Goal: Task Accomplishment & Management: Manage account settings

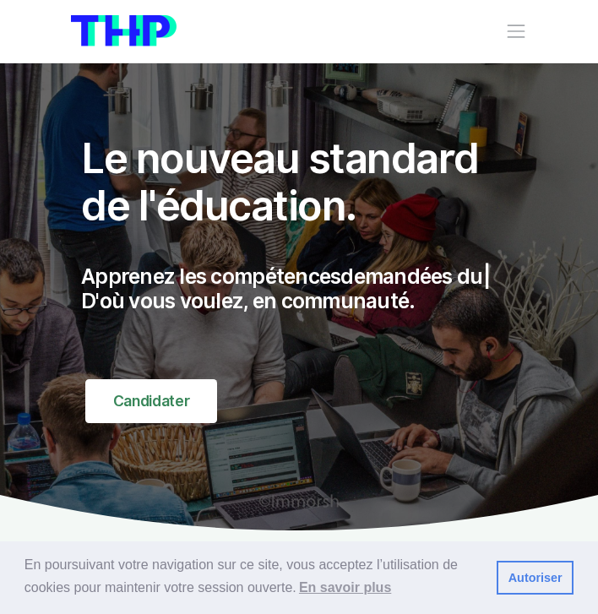
click at [515, 39] on span "Toggle navigation" at bounding box center [516, 31] width 22 height 22
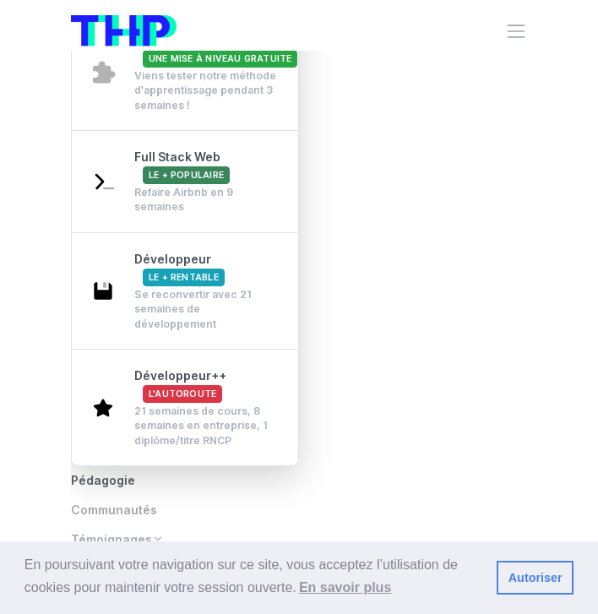
scroll to position [77, 0]
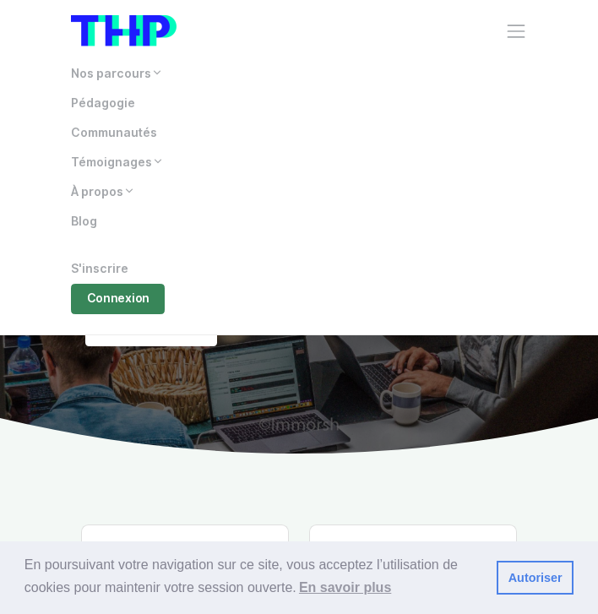
click at [532, 597] on div "En poursuivant votre navigation sur ce site, vous acceptez l’utilisation de coo…" at bounding box center [299, 578] width 598 height 73
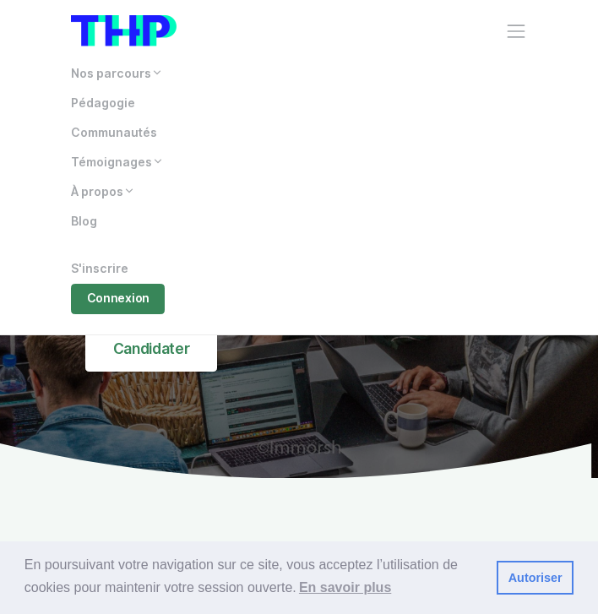
click at [535, 575] on link "Autoriser" at bounding box center [535, 578] width 77 height 34
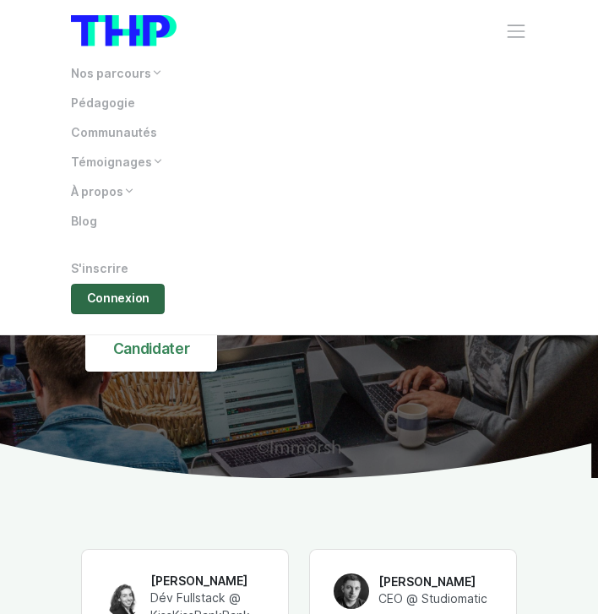
click at [112, 284] on link "Connexion" at bounding box center [118, 299] width 94 height 30
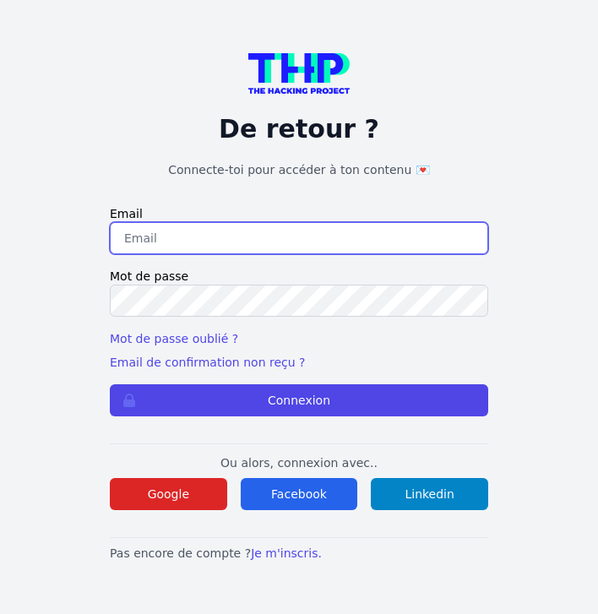
type input "konstantina@bratsioti.ch"
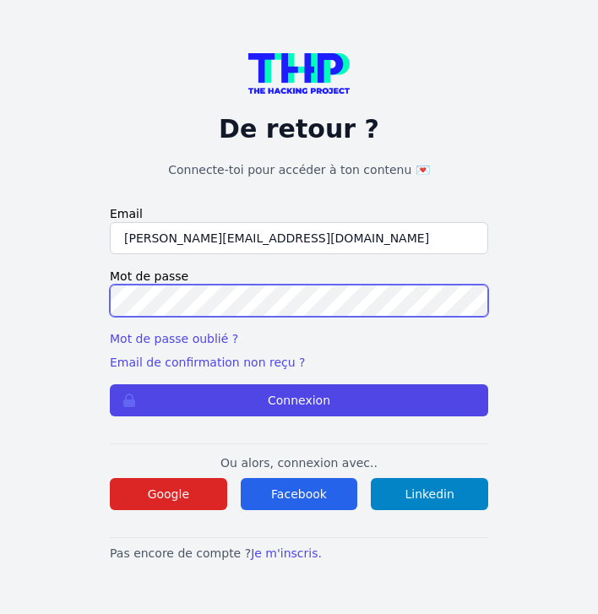
click at [299, 400] on button "Connexion" at bounding box center [299, 400] width 379 height 32
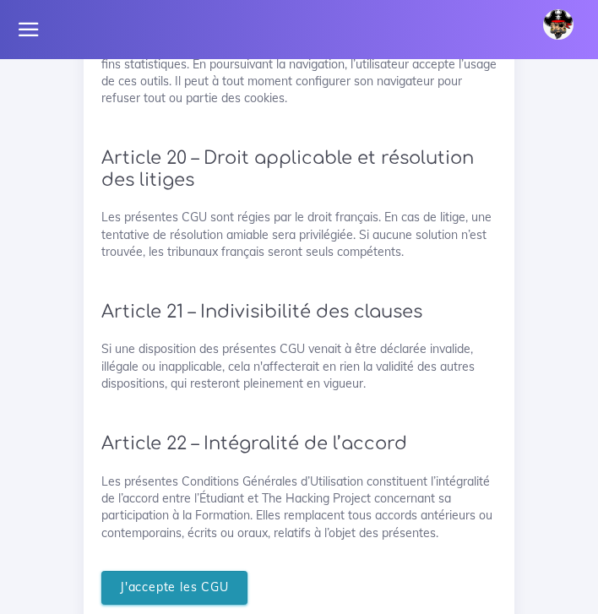
scroll to position [5162, 0]
click at [202, 572] on input "J'accepte les CGU" at bounding box center [174, 589] width 146 height 35
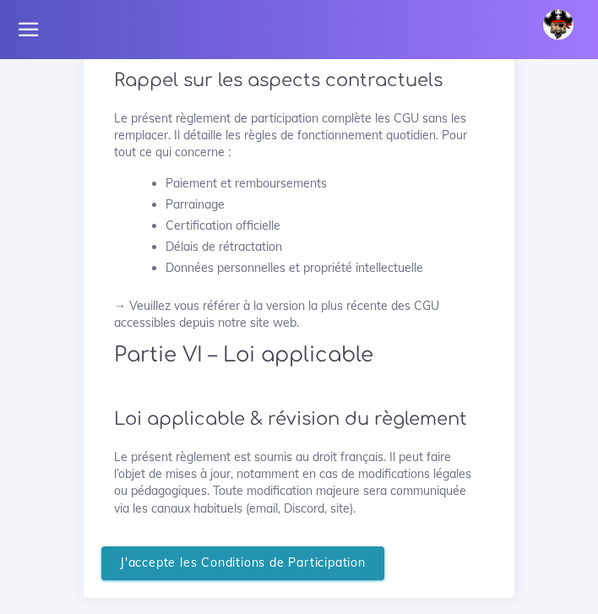
scroll to position [5037, 0]
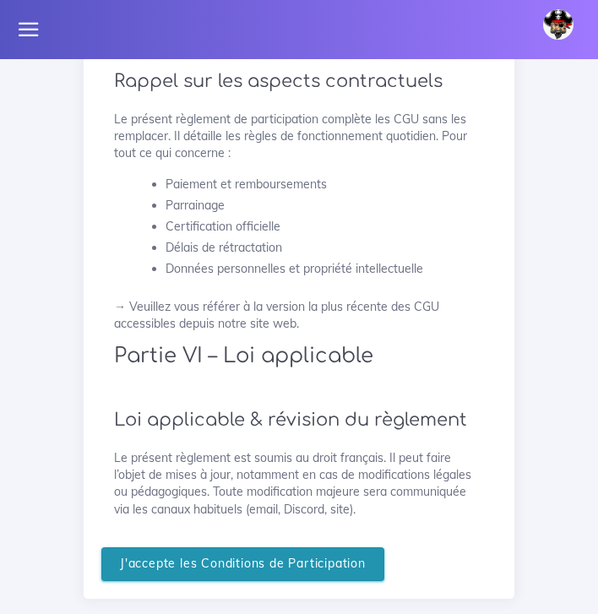
click at [247, 559] on input "J'accepte les Conditions de Participation" at bounding box center [242, 565] width 283 height 35
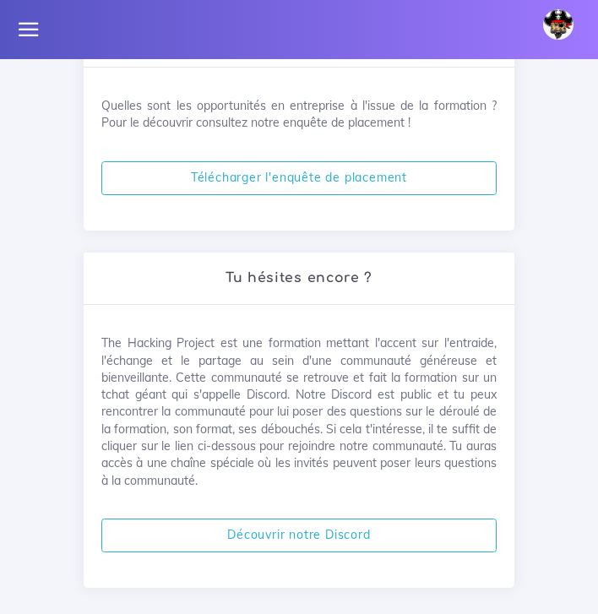
scroll to position [806, 0]
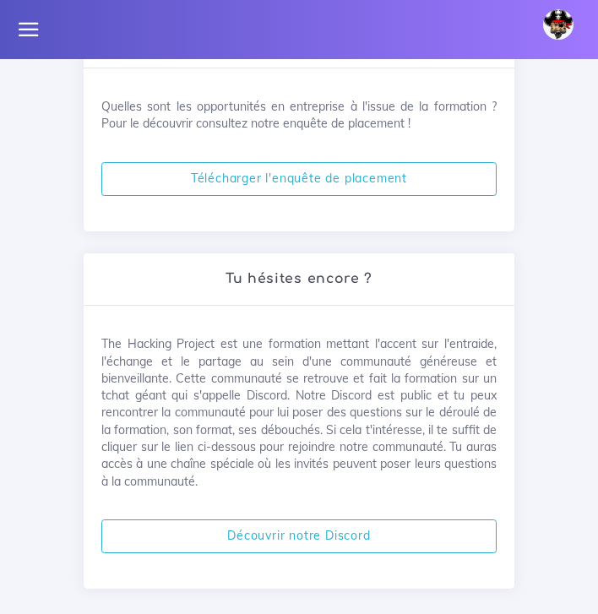
click at [30, 32] on icon at bounding box center [29, 30] width 24 height 24
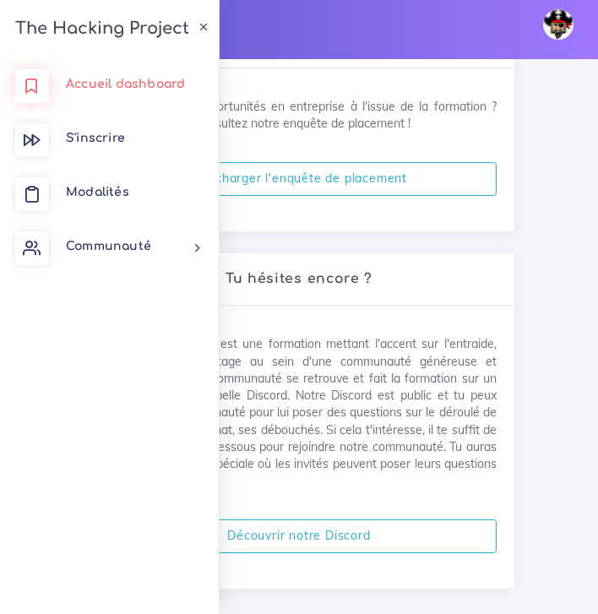
click at [152, 90] on span "Accueil dashboard" at bounding box center [125, 84] width 119 height 13
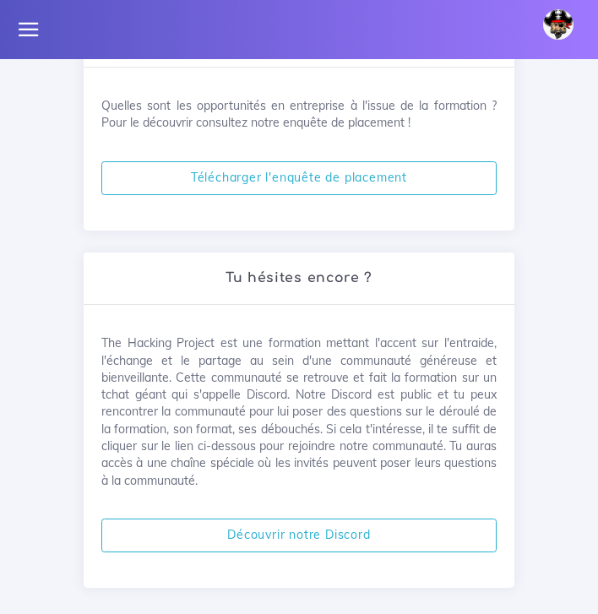
scroll to position [806, 0]
